Goal: Task Accomplishment & Management: Complete application form

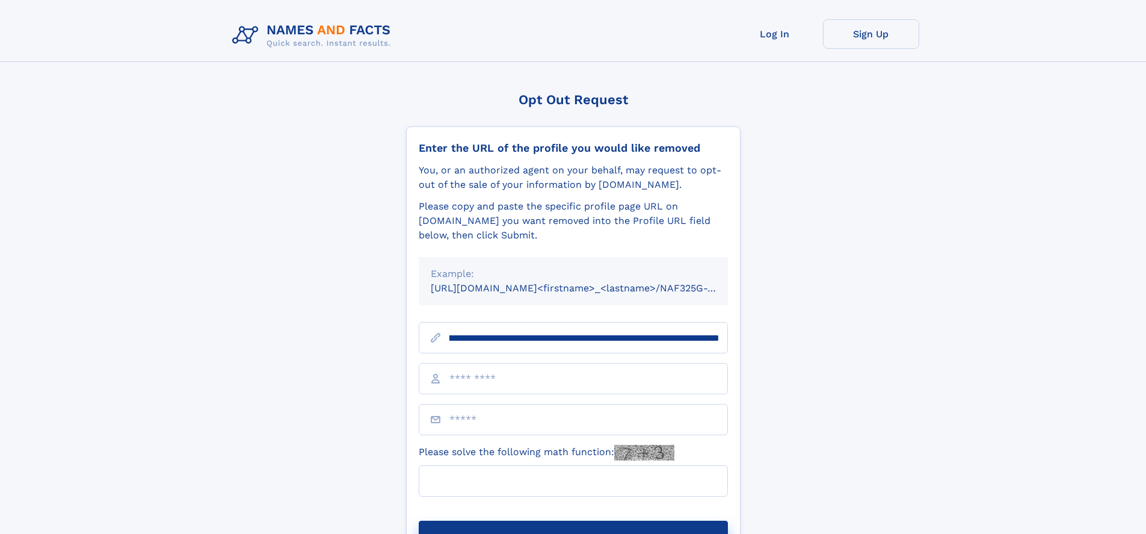
scroll to position [0, 137]
type input "**********"
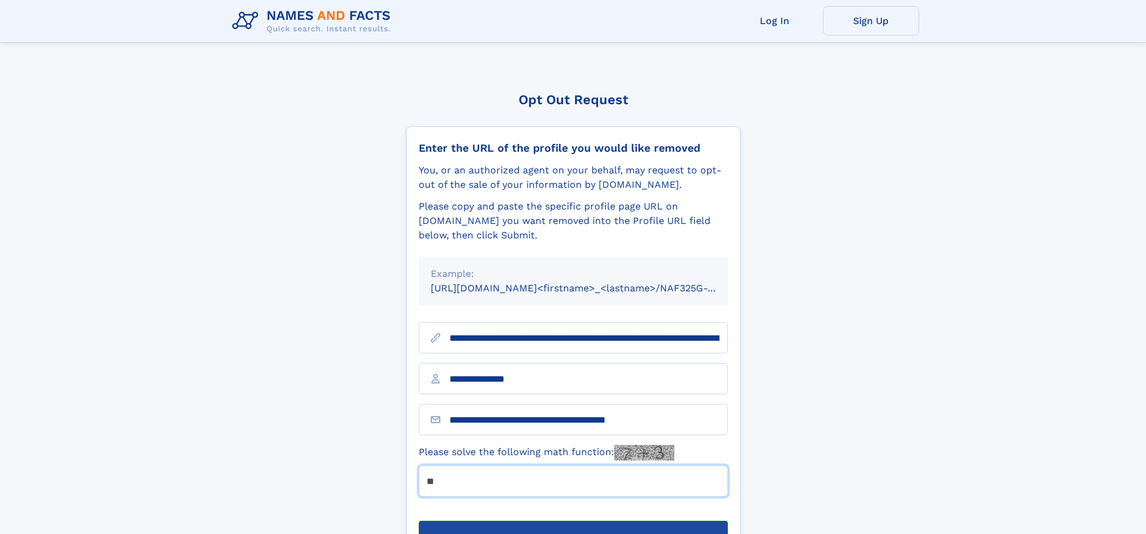
type input "**"
click at [573, 521] on button "Submit Opt Out Request" at bounding box center [573, 540] width 309 height 39
